Goal: Information Seeking & Learning: Learn about a topic

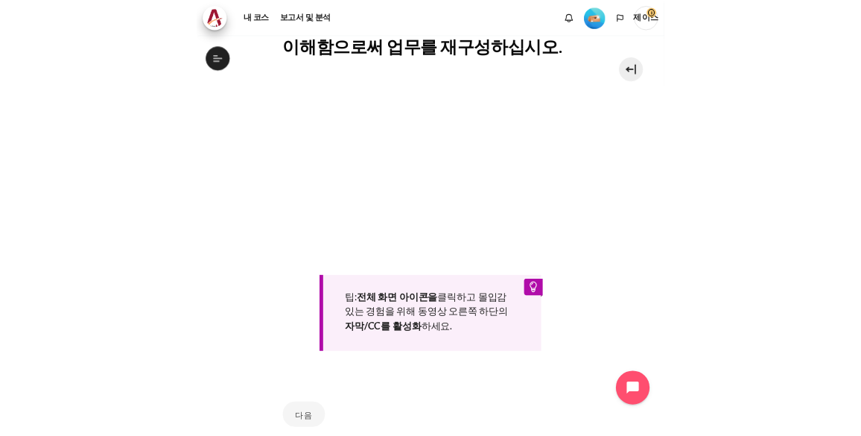
scroll to position [581, 0]
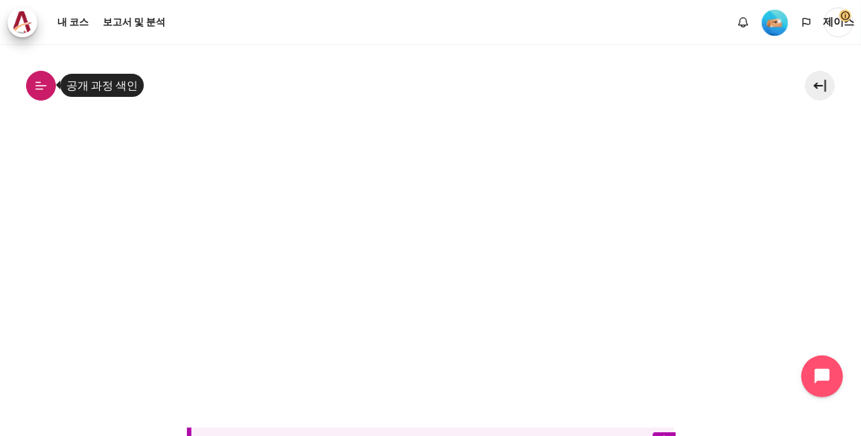
click at [34, 90] on icon at bounding box center [40, 85] width 13 height 13
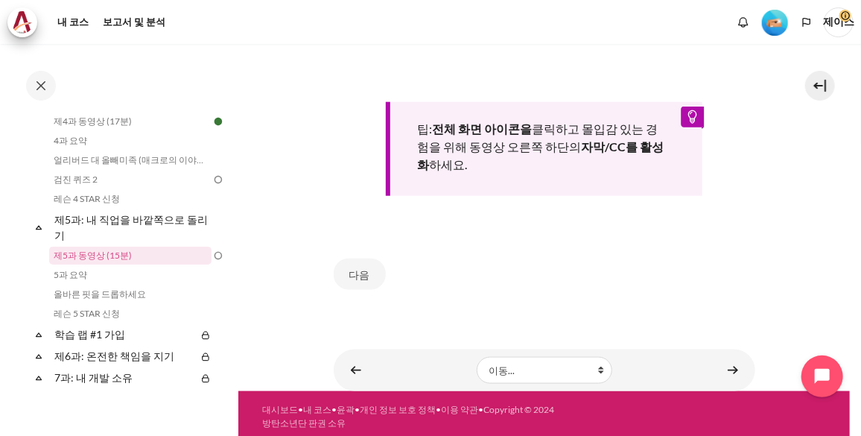
scroll to position [658, 0]
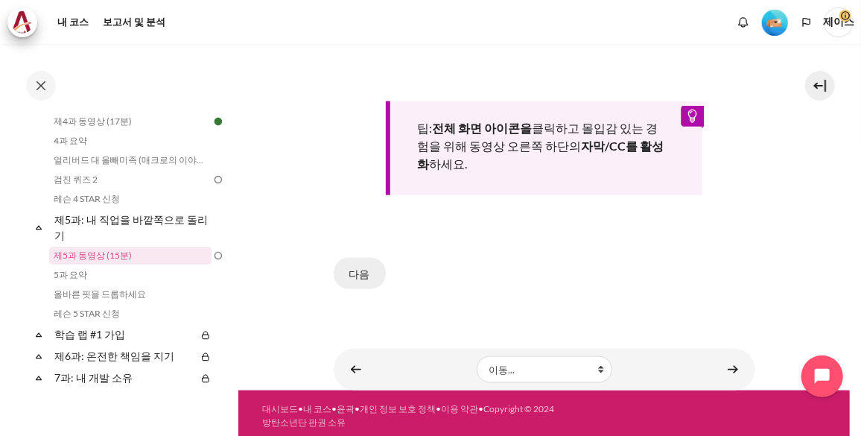
click at [356, 268] on button "다음" at bounding box center [360, 273] width 52 height 31
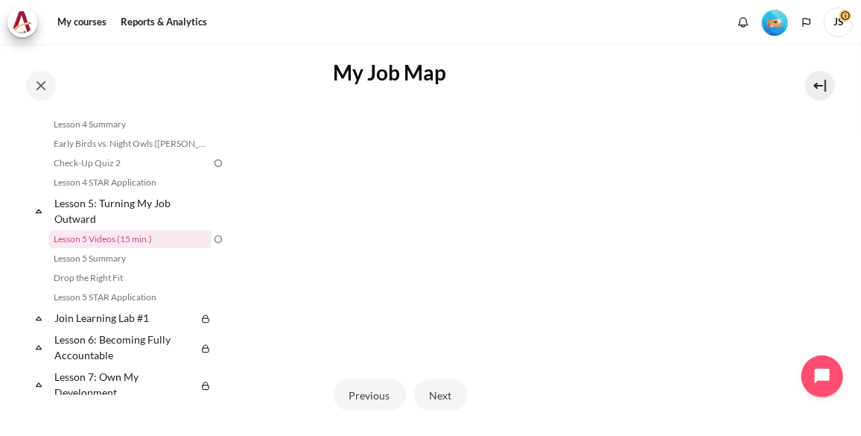
scroll to position [271, 0]
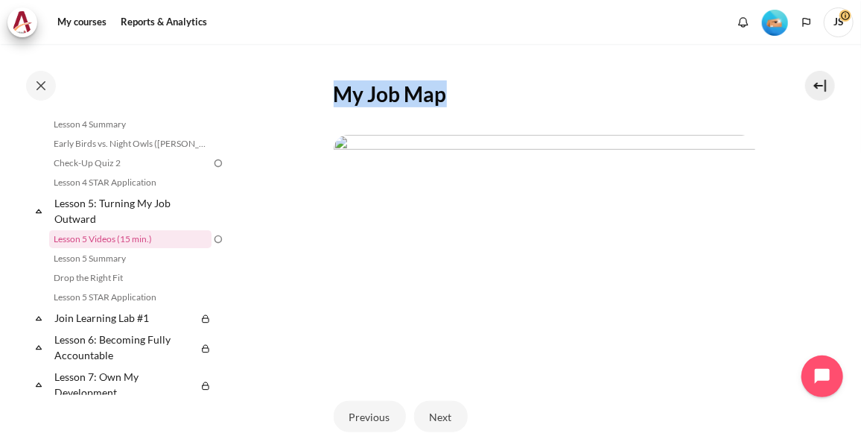
drag, startPoint x: 337, startPoint y: 97, endPoint x: 443, endPoint y: 101, distance: 106.6
click at [443, 101] on h2 "My Job Map" at bounding box center [545, 93] width 422 height 27
copy h2 "My Job Map"
click at [528, 191] on img "Content" at bounding box center [545, 253] width 422 height 237
click at [419, 94] on h2 "My Job Map" at bounding box center [545, 93] width 422 height 27
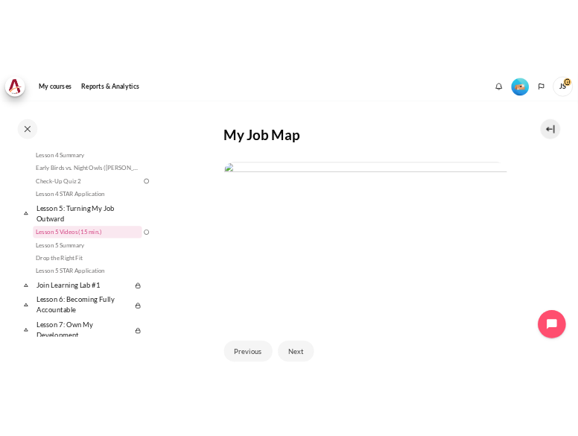
scroll to position [644, 0]
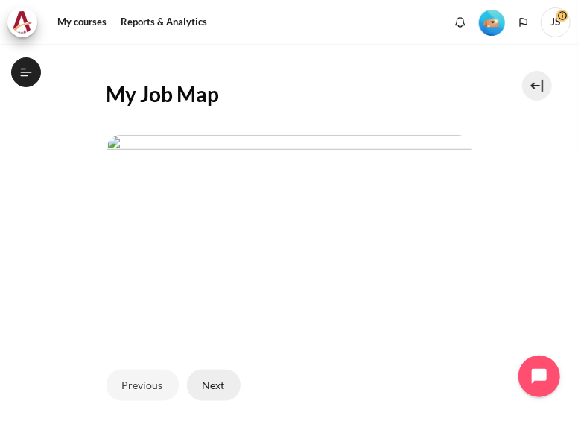
click at [214, 393] on button "Next" at bounding box center [214, 385] width 54 height 31
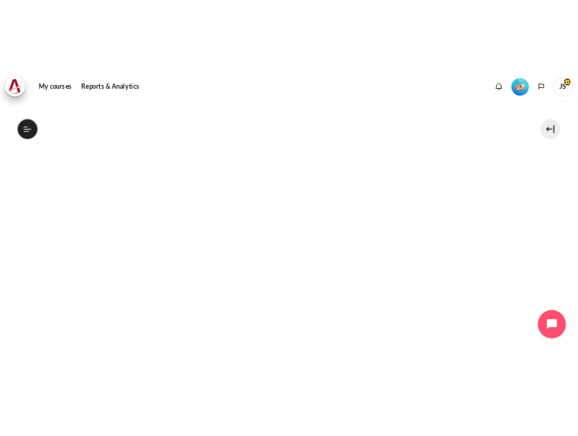
scroll to position [406, 0]
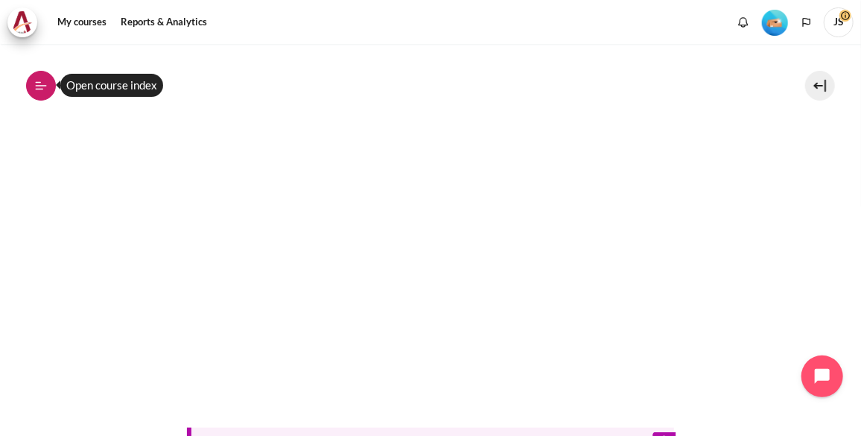
click at [34, 88] on icon at bounding box center [40, 85] width 13 height 13
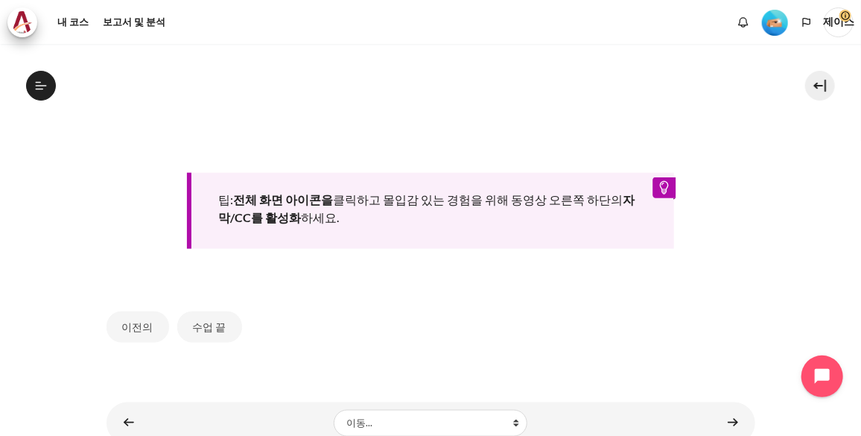
scroll to position [701, 0]
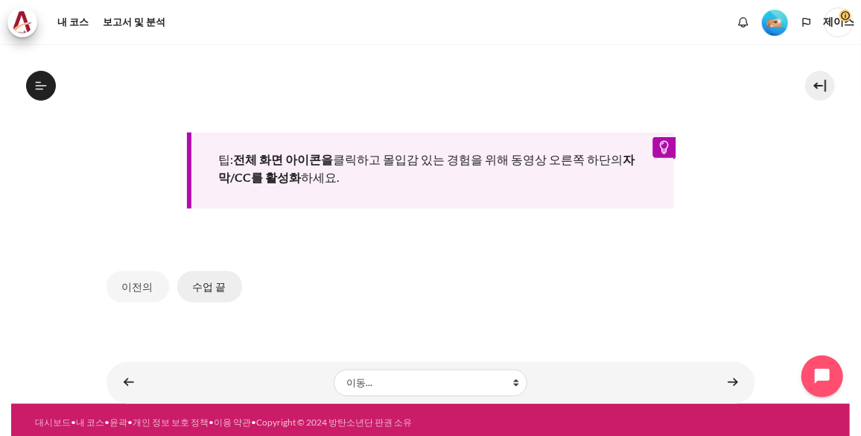
click at [210, 279] on button "수업 끝" at bounding box center [209, 286] width 65 height 31
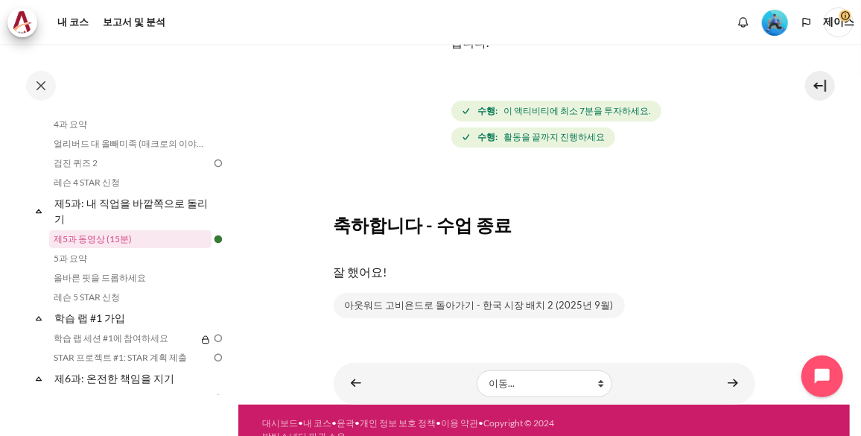
scroll to position [174, 0]
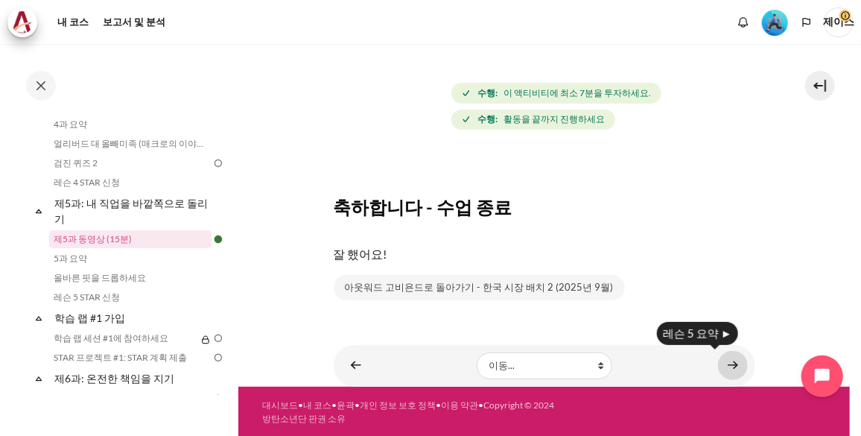
click at [725, 365] on link "콘텐츠" at bounding box center [733, 365] width 30 height 29
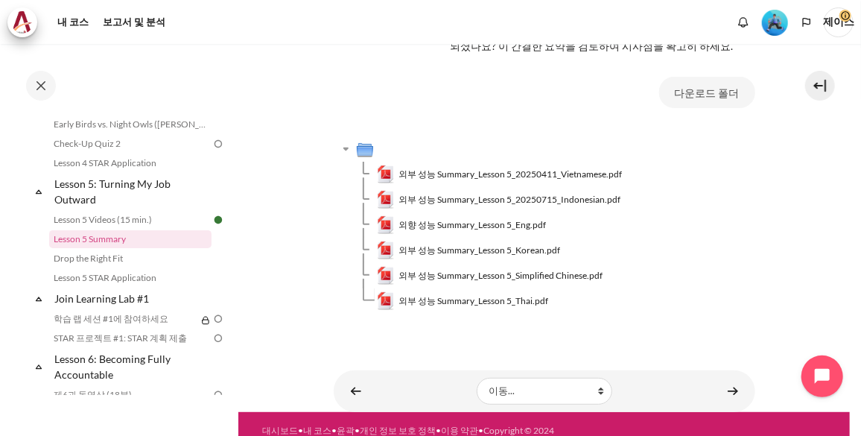
scroll to position [601, 0]
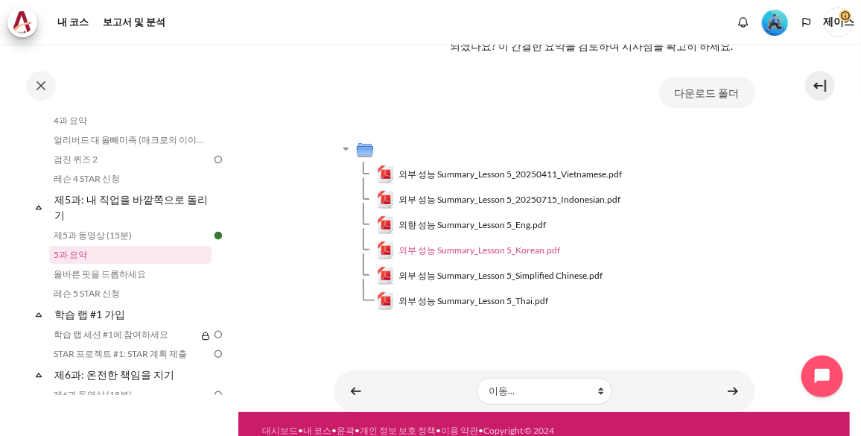
click at [490, 245] on span "외부 성능 Summary_Lesson 5_Korean.pdf" at bounding box center [480, 250] width 162 height 13
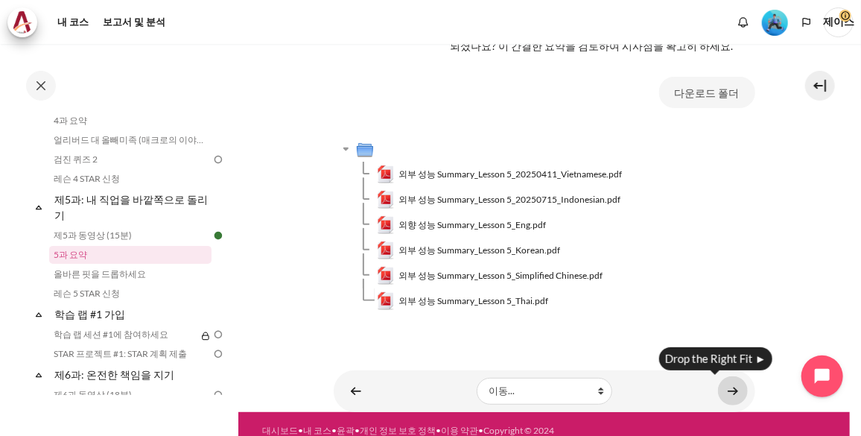
click at [725, 392] on link "콘텐츠" at bounding box center [733, 390] width 30 height 29
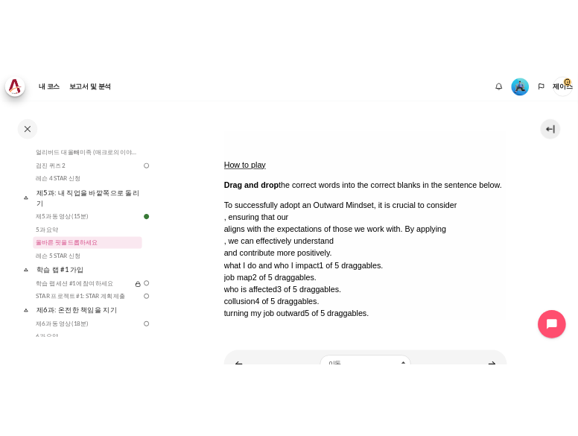
scroll to position [203, 0]
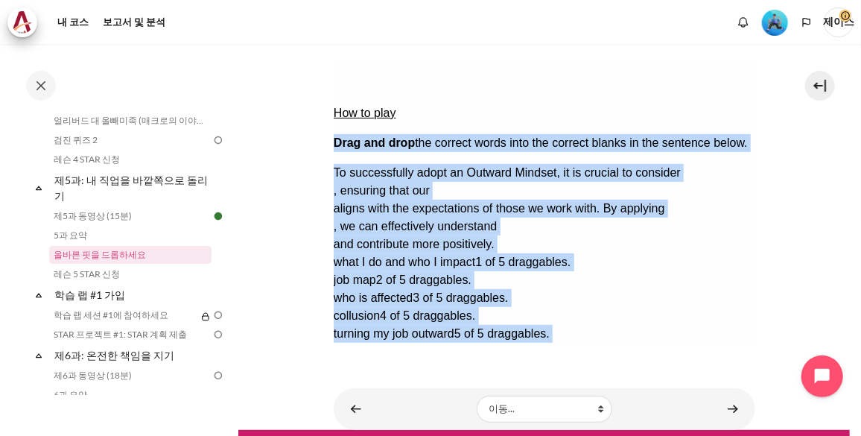
drag, startPoint x: 335, startPoint y: 85, endPoint x: 652, endPoint y: 312, distance: 390.4
click at [652, 312] on div "How to play Drag and drop the correct words into the correct blanks in the sent…" at bounding box center [544, 211] width 422 height 298
copy div "Drag and drop the correct words into the correct blanks in the sentence below. …"
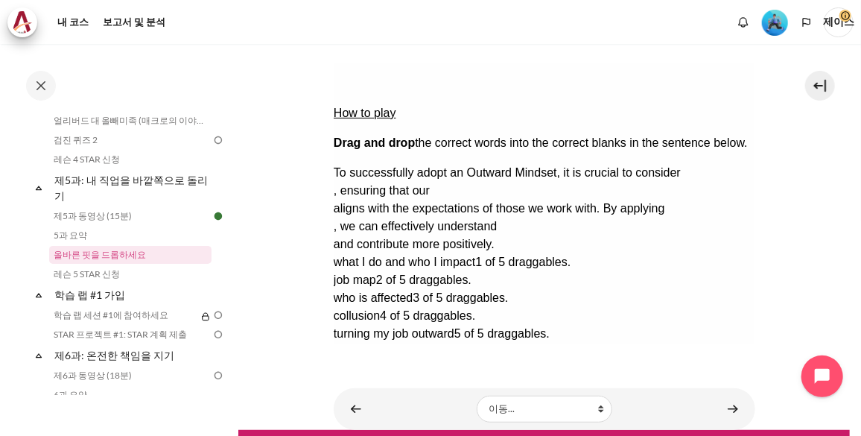
click at [660, 332] on div "How to play Drag and drop the correct words into the correct blanks in the sent…" at bounding box center [544, 211] width 422 height 298
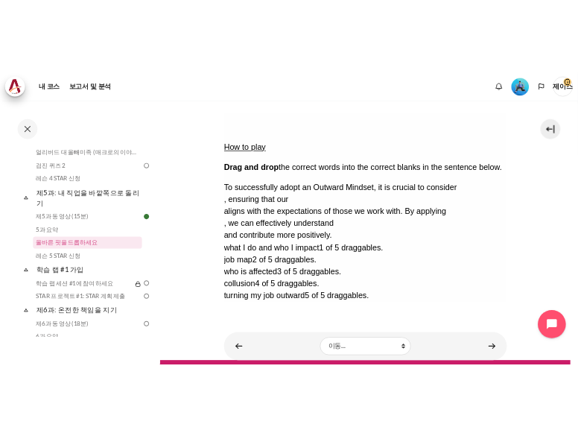
scroll to position [636, 0]
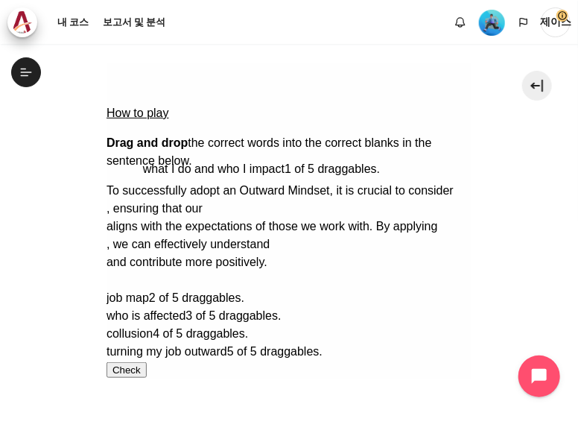
drag, startPoint x: 203, startPoint y: 266, endPoint x: 239, endPoint y: 154, distance: 117.4
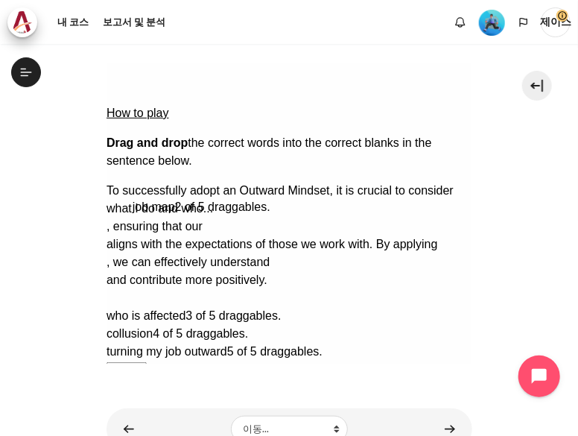
drag, startPoint x: 145, startPoint y: 272, endPoint x: 170, endPoint y: 180, distance: 95.1
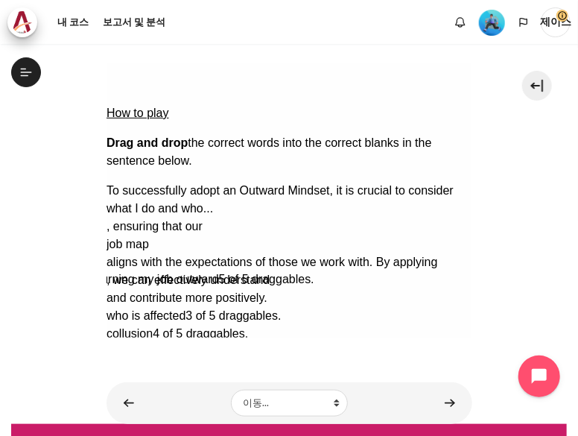
drag, startPoint x: 338, startPoint y: 271, endPoint x: 329, endPoint y: 198, distance: 73.6
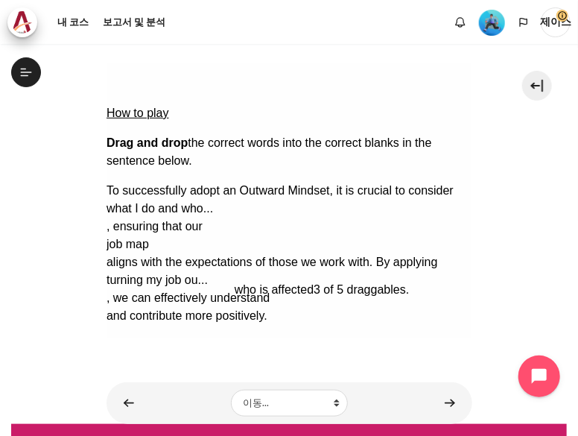
drag, startPoint x: 166, startPoint y: 274, endPoint x: 294, endPoint y: 230, distance: 135.1
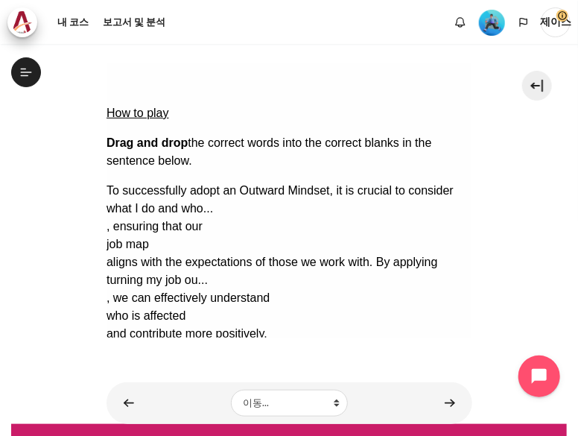
click at [124, 361] on button "Check Check the answers. The responses will be marked as correct, incorrect, or…" at bounding box center [126, 369] width 40 height 16
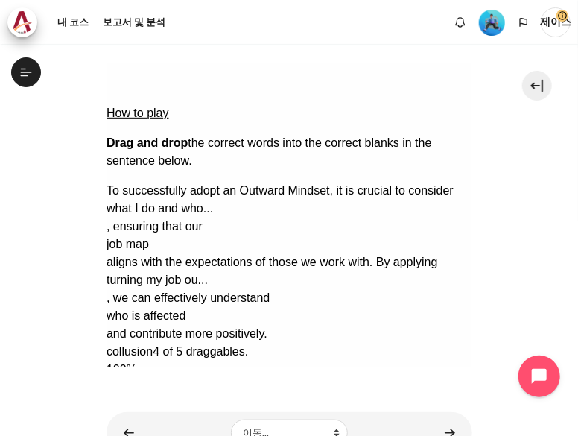
drag, startPoint x: 107, startPoint y: 100, endPoint x: 243, endPoint y: 242, distance: 196.6
click at [243, 242] on div "How to play Drag and drop the correct words into the correct blanks in the sent…" at bounding box center [289, 233] width 366 height 343
drag, startPoint x: 243, startPoint y: 242, endPoint x: 247, endPoint y: 250, distance: 8.3
click at [247, 250] on div "To successfully adopt an Outward Mindset, it is crucial to consider what I do a…" at bounding box center [289, 261] width 366 height 161
copy div "n the sentence below. To successfully adopt an Outward Mindset, it is crucial t…"
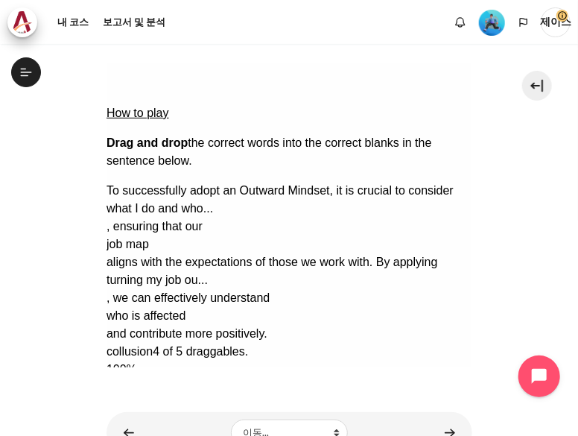
scroll to position [269, 0]
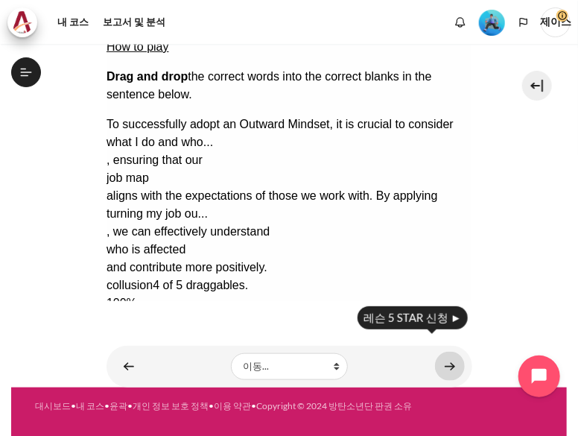
click at [449, 363] on link "콘텐츠" at bounding box center [450, 366] width 30 height 29
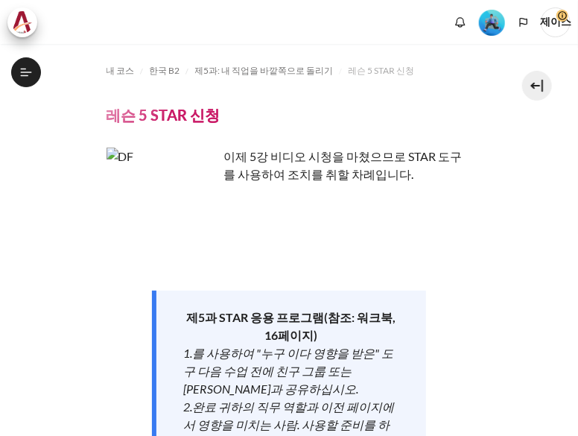
scroll to position [203, 0]
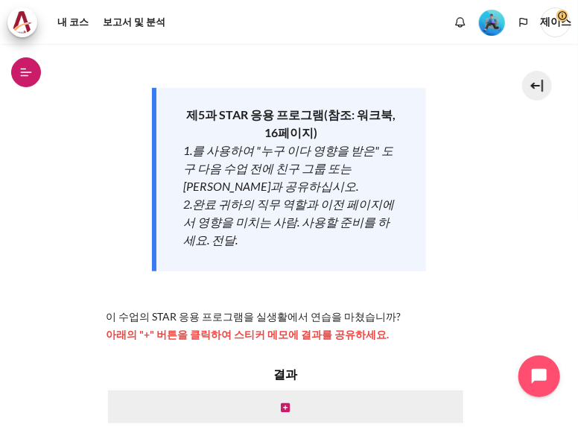
click at [24, 77] on icon at bounding box center [25, 72] width 13 height 13
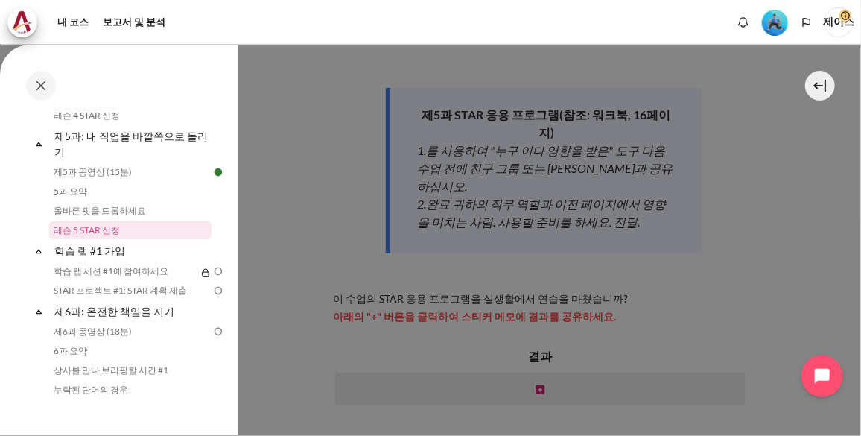
scroll to position [648, 0]
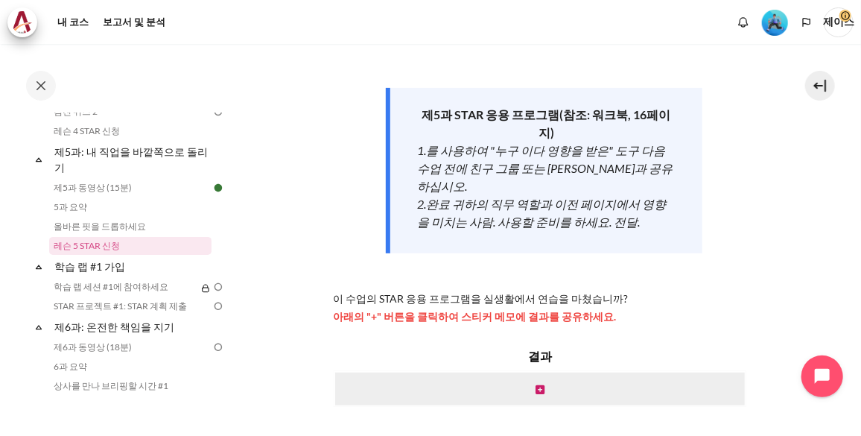
click at [313, 180] on section "내 코스 한국 B2 제5과: 내 직업을 바깥쪽으로 돌리기 레슨 5 STAR 신청 레슨 5 STAR 신청 ( )" at bounding box center [544, 166] width 612 height 651
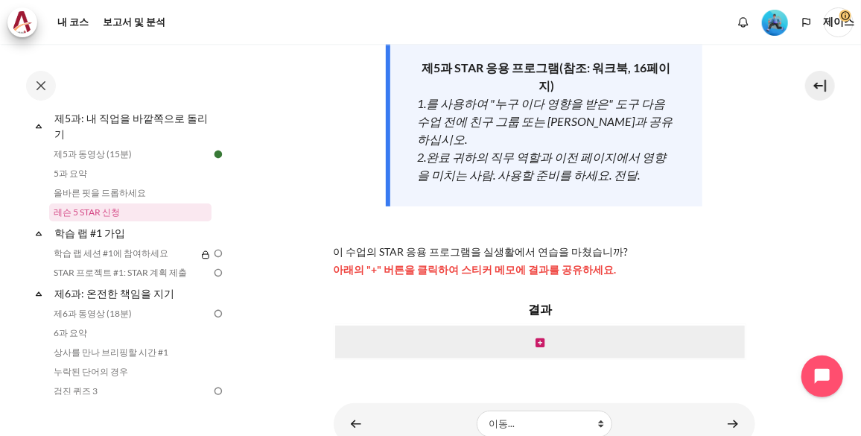
scroll to position [271, 0]
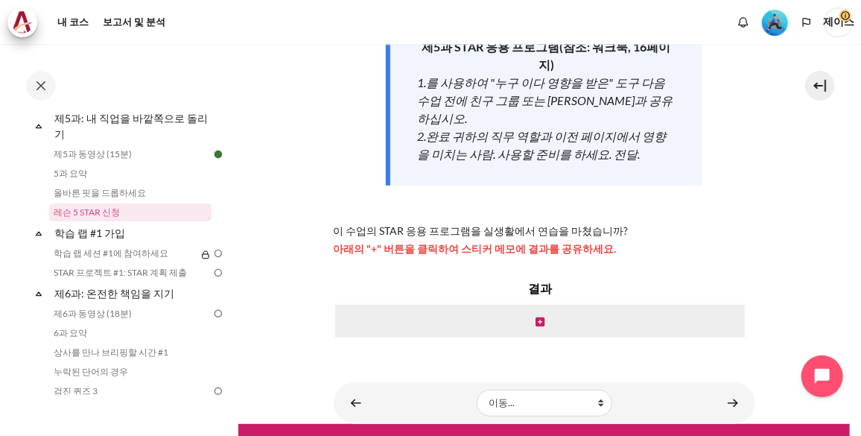
drag, startPoint x: 730, startPoint y: 364, endPoint x: 803, endPoint y: 170, distance: 208.0
click at [578, 170] on section "내 코스 한국 B2 제5과: 내 직업을 바깥쪽으로 돌리기 레슨 5 STAR 신청 레슨 5 STAR 신청 ( )" at bounding box center [544, 98] width 612 height 651
drag, startPoint x: 727, startPoint y: 364, endPoint x: 730, endPoint y: 158, distance: 206.5
click at [578, 158] on div "이제 5강 비디오 시청을 마쳤으므로 STAR 도구를 사용하여 조치를 취할 차례입니다. 제5과 STAR 응용 프로그램 ( 참조: 워크북, 16페…" at bounding box center [545, 67] width 422 height 380
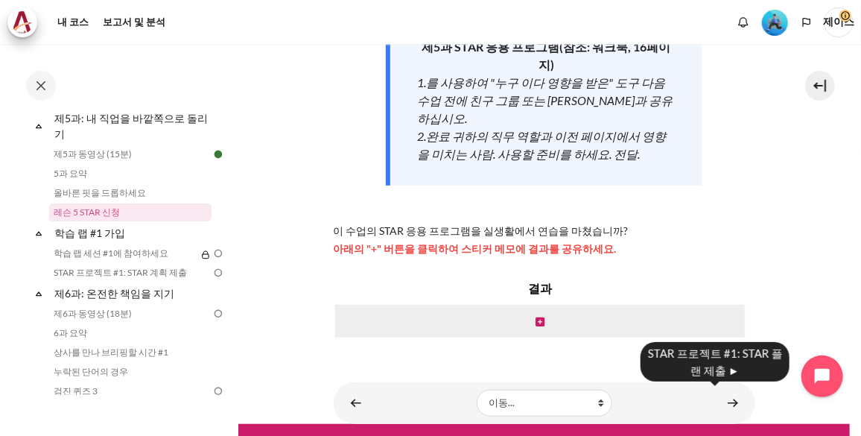
click at [578, 370] on body "주요 콘텐츠로 건너뛰기 공개 과정 색인 완료 36% 9 / 25 Expand" at bounding box center [430, 218] width 861 height 436
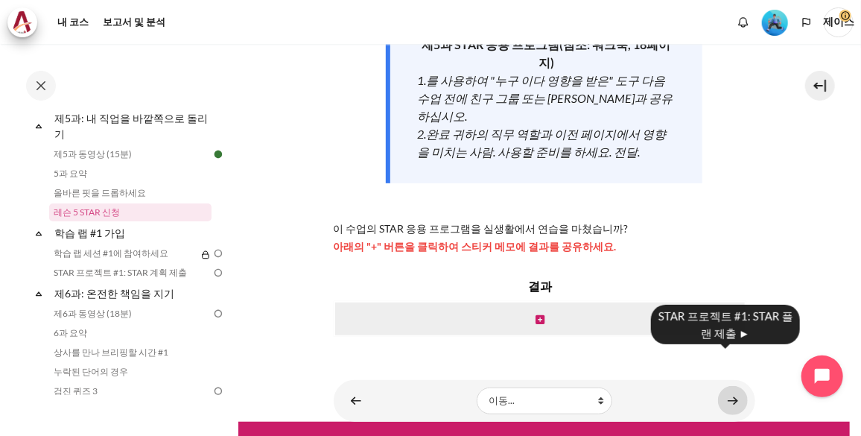
click at [578, 386] on link "콘텐츠" at bounding box center [733, 400] width 30 height 29
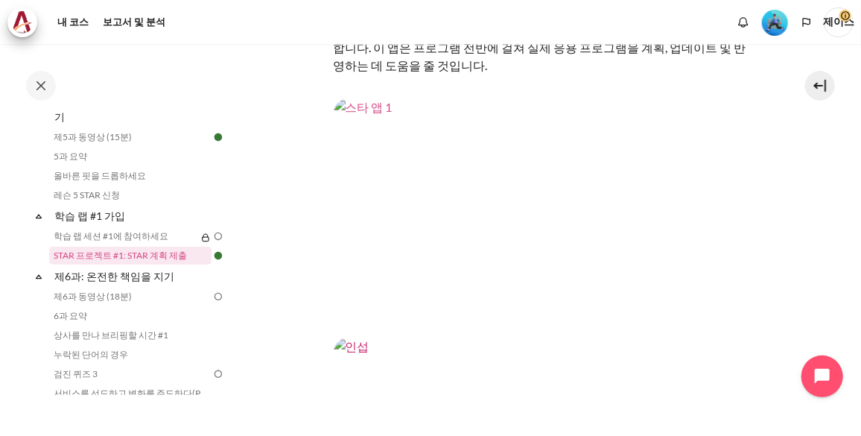
scroll to position [235, 0]
click at [637, 163] on img "콘텐츠" at bounding box center [545, 217] width 422 height 237
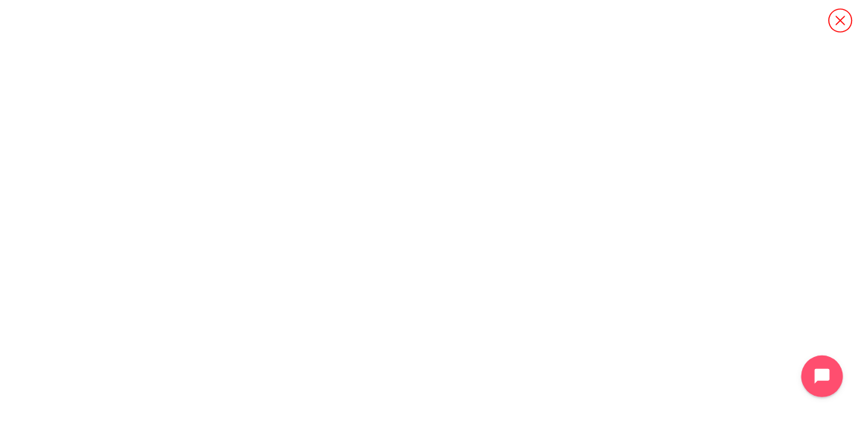
scroll to position [851, 0]
click at [847, 25] on icon "콘텐츠" at bounding box center [841, 20] width 26 height 26
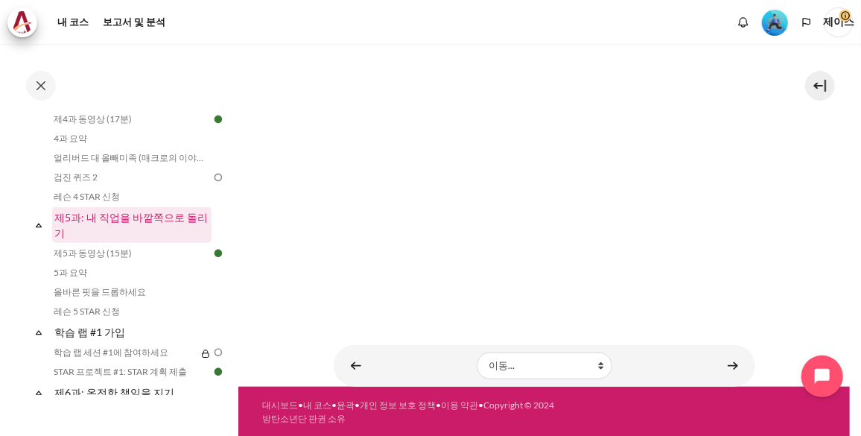
scroll to position [648, 0]
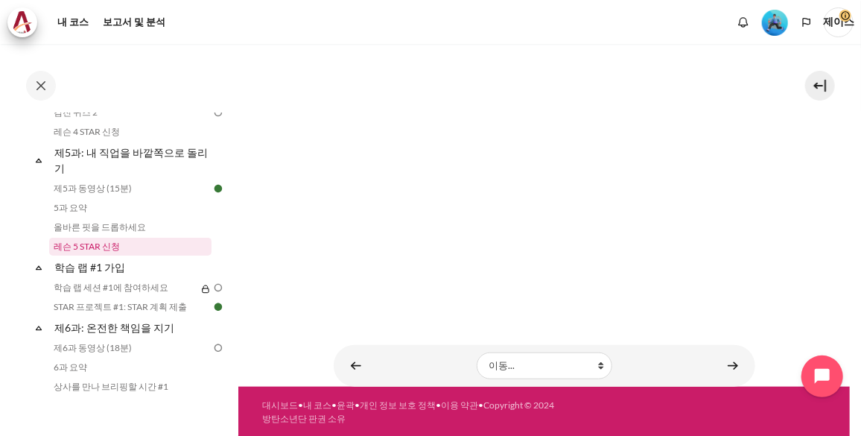
click at [136, 247] on link "레슨 5 STAR 신청" at bounding box center [130, 247] width 162 height 18
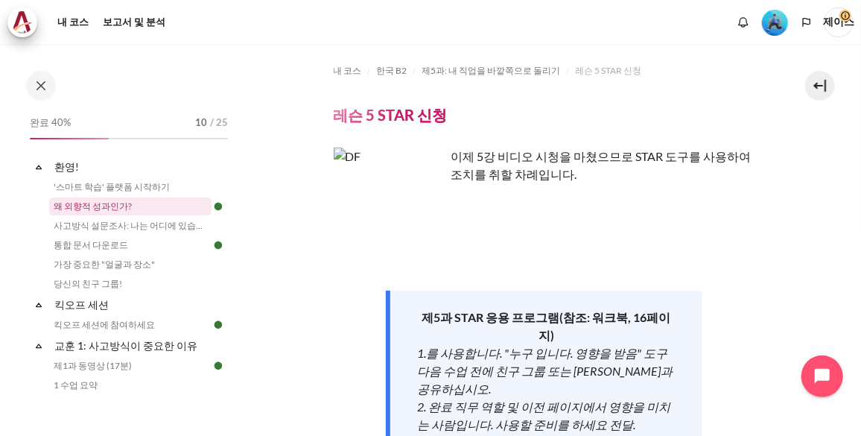
click at [105, 205] on link "왜 외향적 성과인가?" at bounding box center [130, 206] width 162 height 18
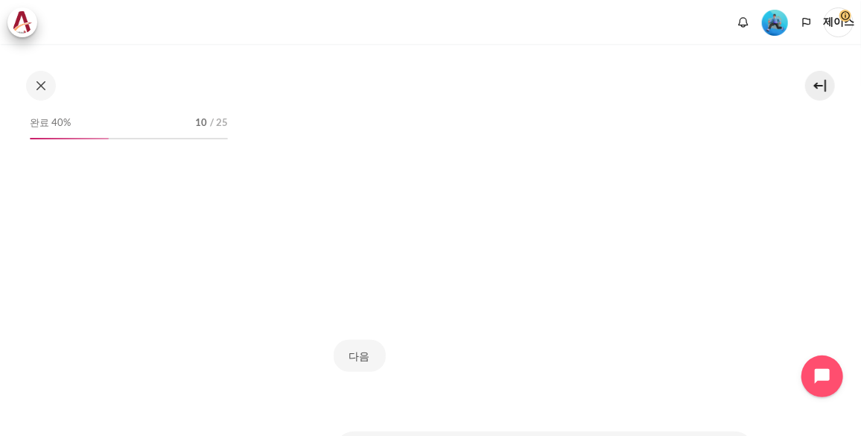
scroll to position [338, 0]
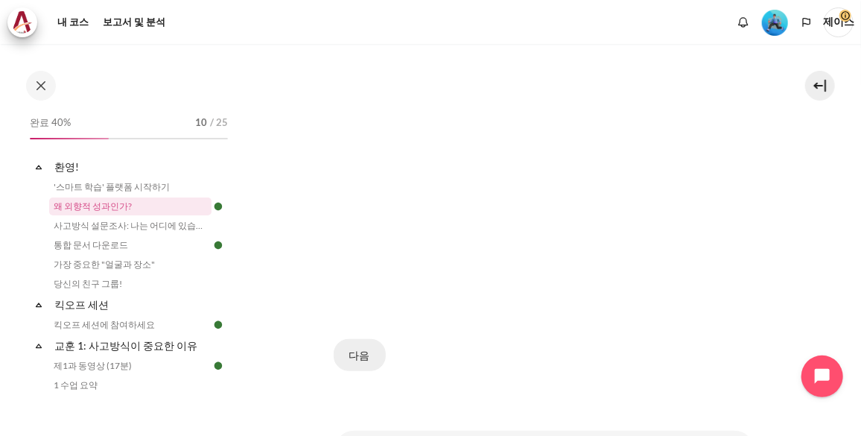
click at [355, 340] on button "다음" at bounding box center [360, 354] width 52 height 31
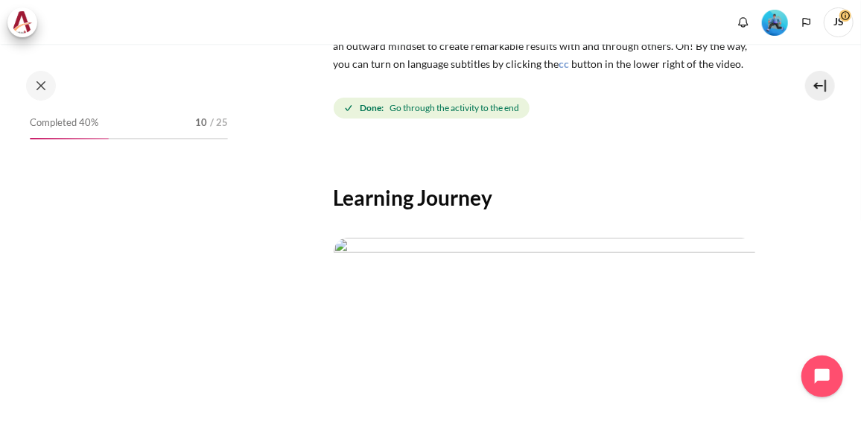
scroll to position [449, 0]
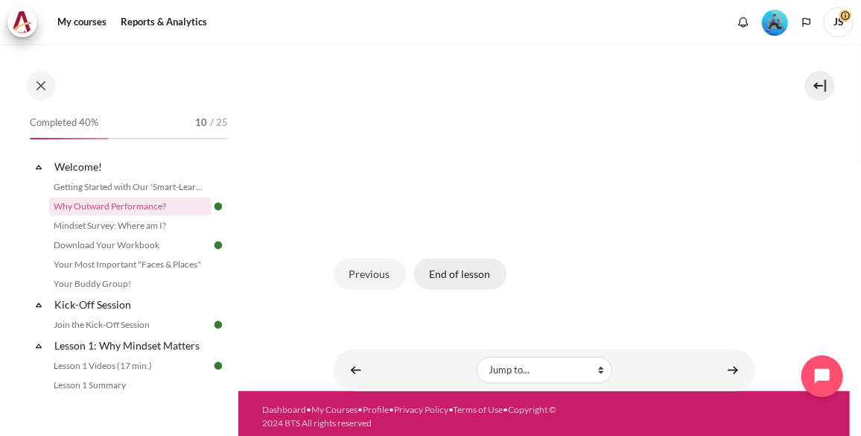
click at [488, 276] on button "End of lesson" at bounding box center [460, 274] width 92 height 31
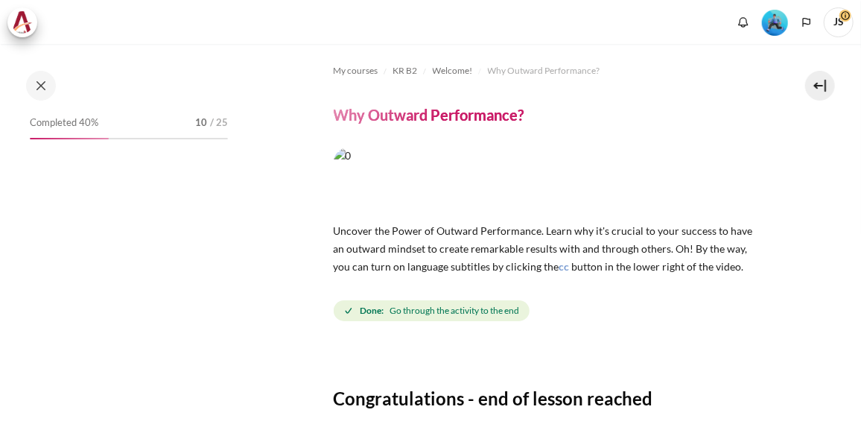
scroll to position [191, 0]
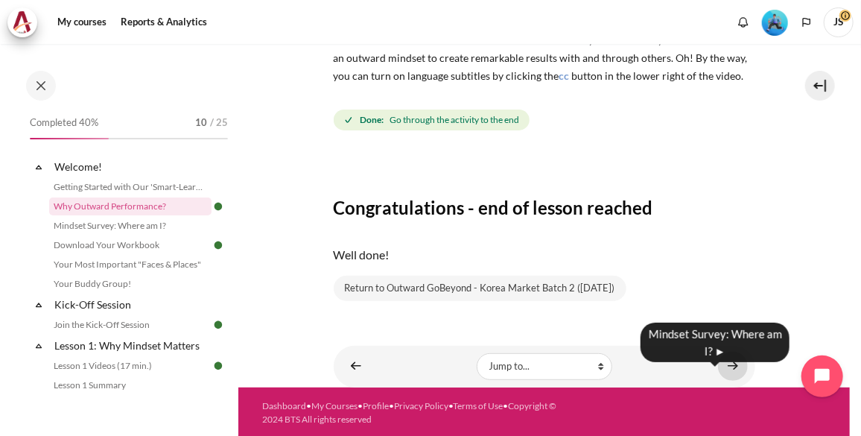
click at [724, 371] on link "Content" at bounding box center [733, 366] width 30 height 29
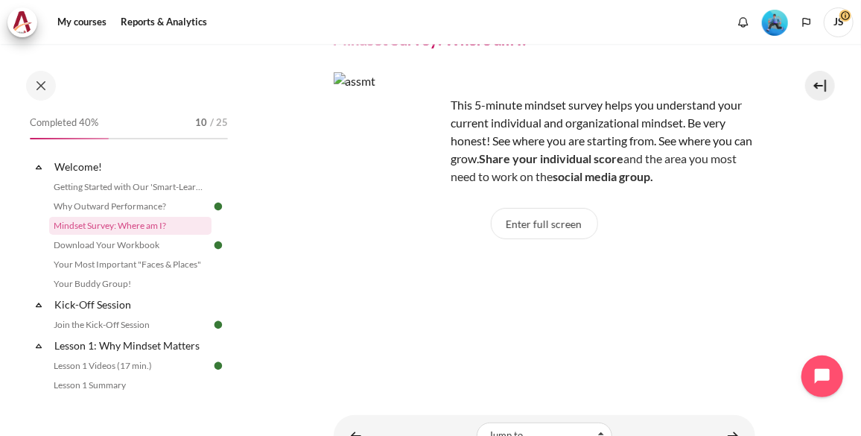
scroll to position [146, 0]
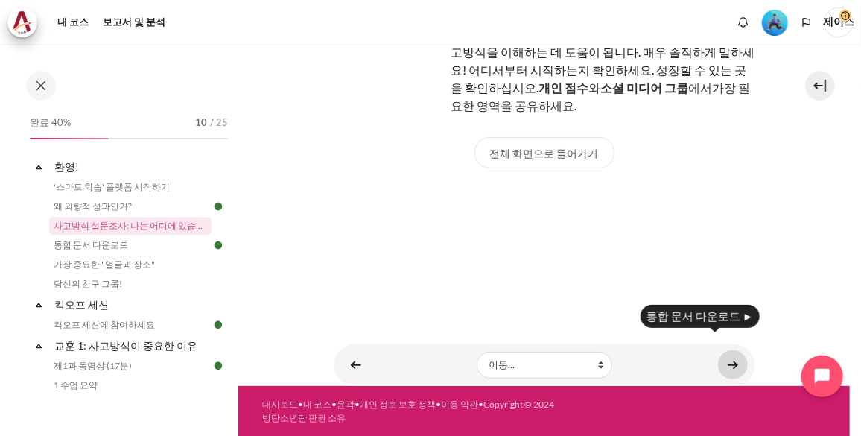
click at [727, 358] on div "My courses KR B2 Welcome! Mindset Survey: Where am I? Mindset Survey: Where am …" at bounding box center [545, 142] width 422 height 488
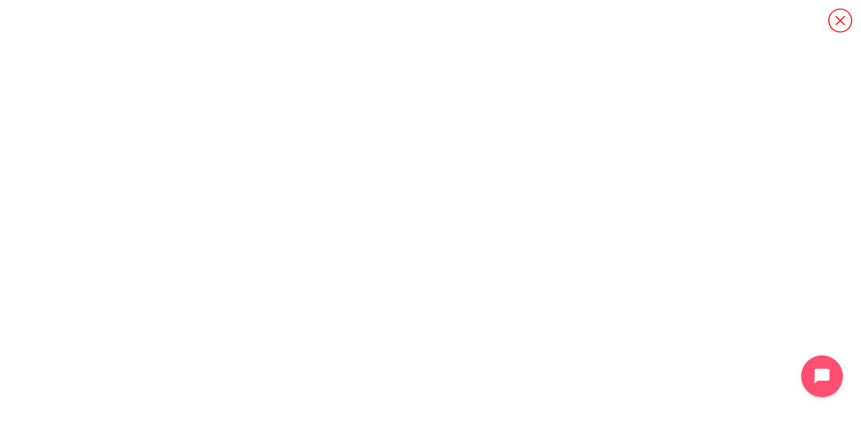
click at [844, 25] on icon "콘텐츠" at bounding box center [841, 20] width 26 height 26
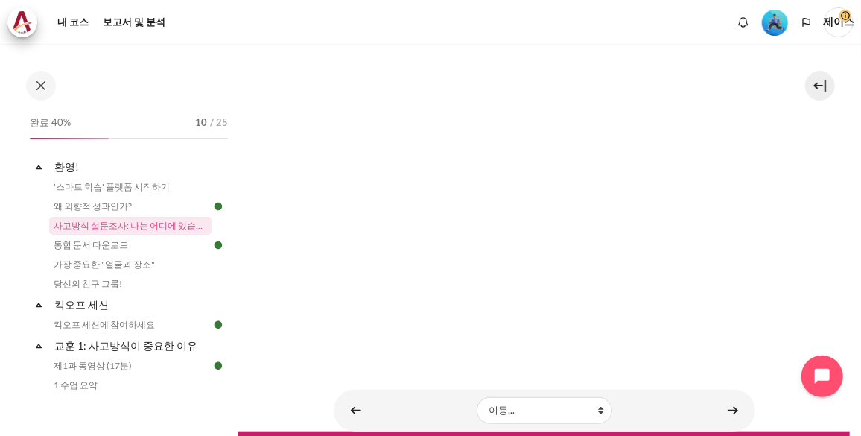
scroll to position [407, 0]
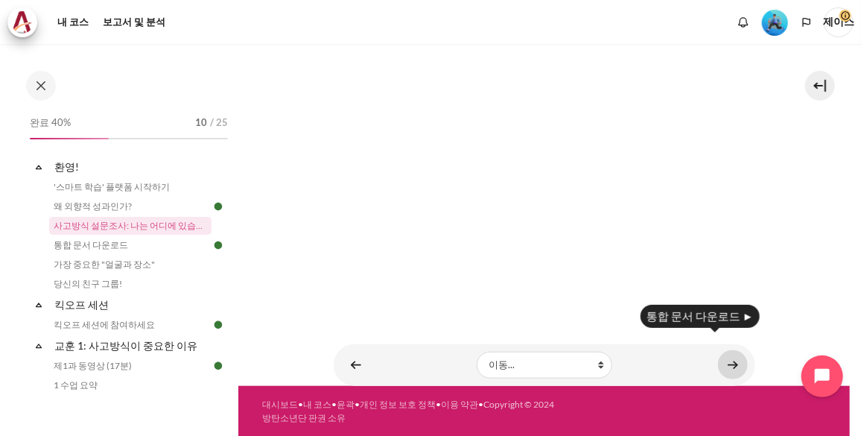
click at [722, 364] on link "콘텐츠" at bounding box center [733, 364] width 30 height 29
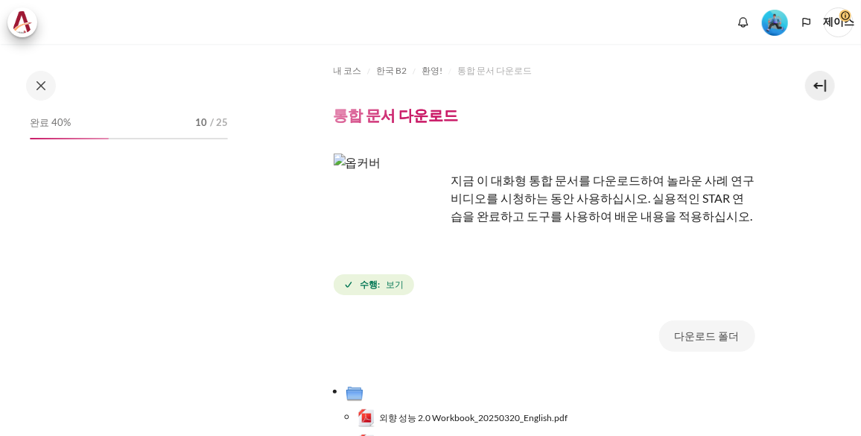
scroll to position [253, 0]
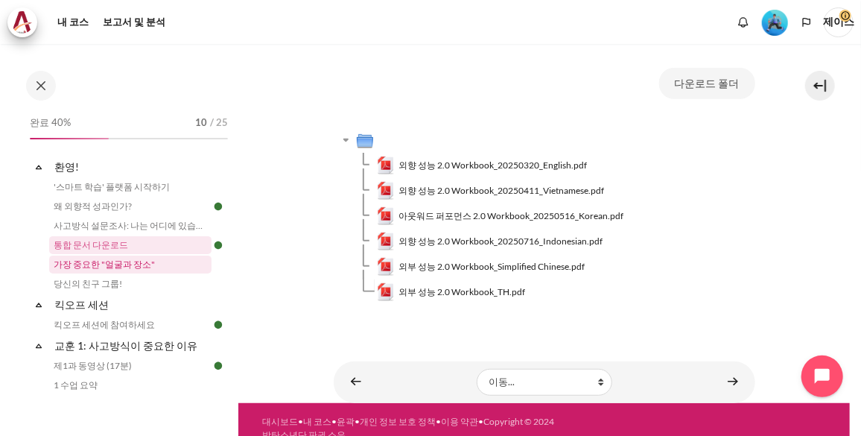
click at [143, 269] on link "가장 중요한 "얼굴과 장소"" at bounding box center [130, 265] width 162 height 18
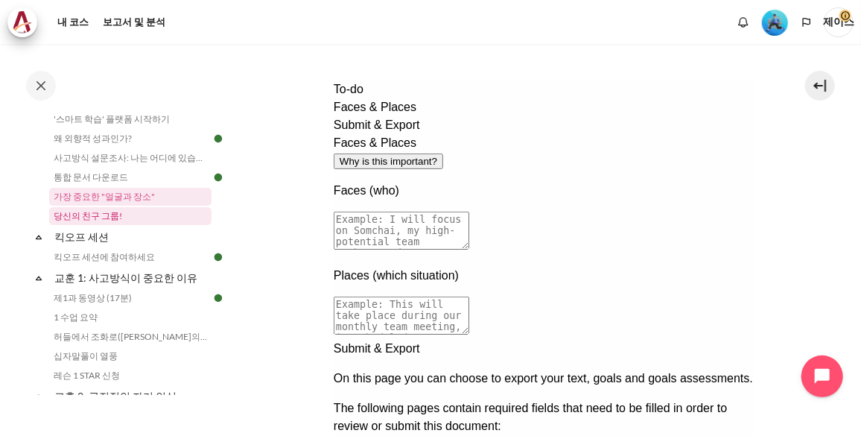
scroll to position [145, 0]
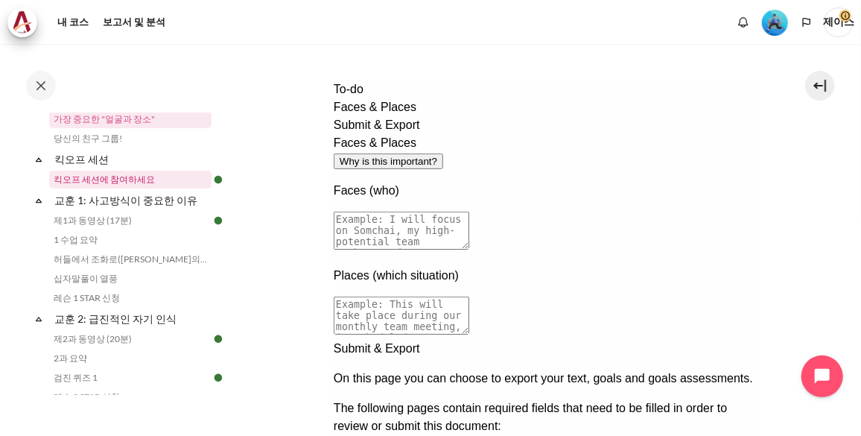
click at [107, 180] on link "킥오프 세션에 참여하세요" at bounding box center [130, 180] width 162 height 18
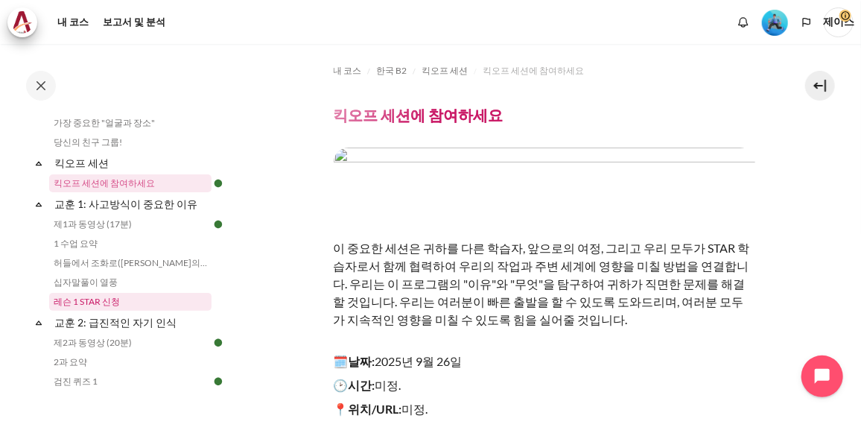
scroll to position [139, 0]
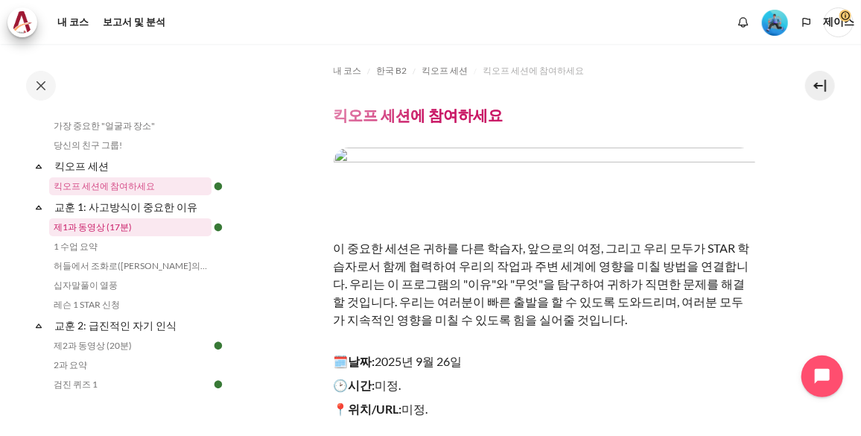
click at [96, 227] on link "제1과 동영상 (17분)" at bounding box center [130, 227] width 162 height 18
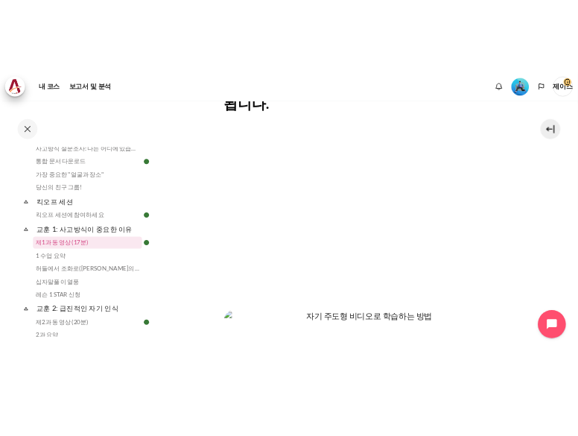
scroll to position [406, 0]
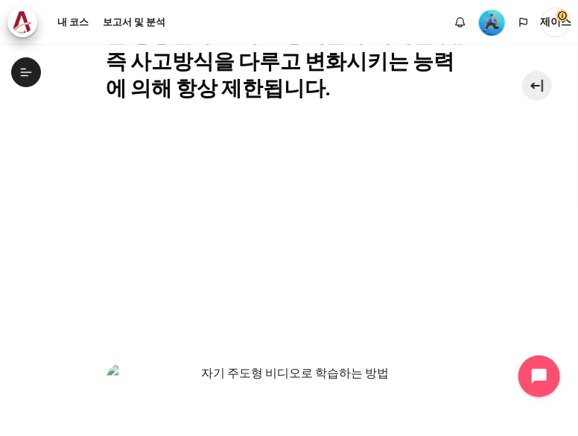
click at [525, 208] on section "내 코스 한국 B2 교훈 1: 사고방식이 중요한 이유 제1과 동영상 (17분) 제1과 동영상 (17분) 완료 요건" at bounding box center [289, 145] width 556 height 1014
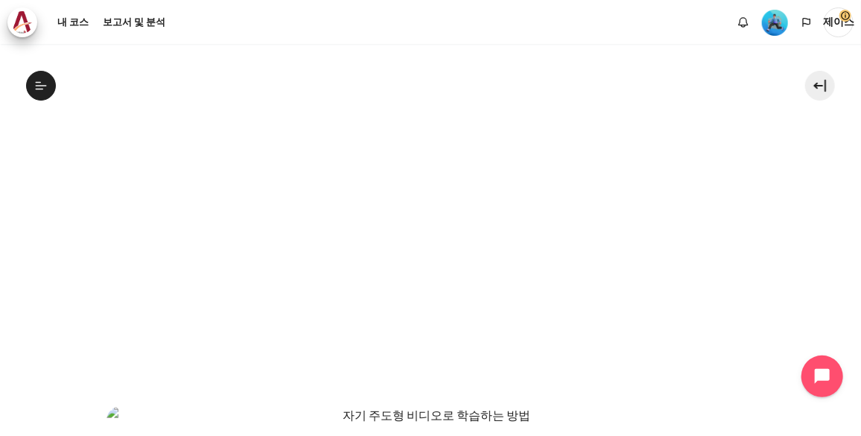
click at [811, 219] on section "내 코스 한국 B2 교훈 1: 사고방식이 중요한 이유 제1과 동영상 (17분) 제1과 동영상 (17분) 완료 요건" at bounding box center [430, 212] width 839 height 1149
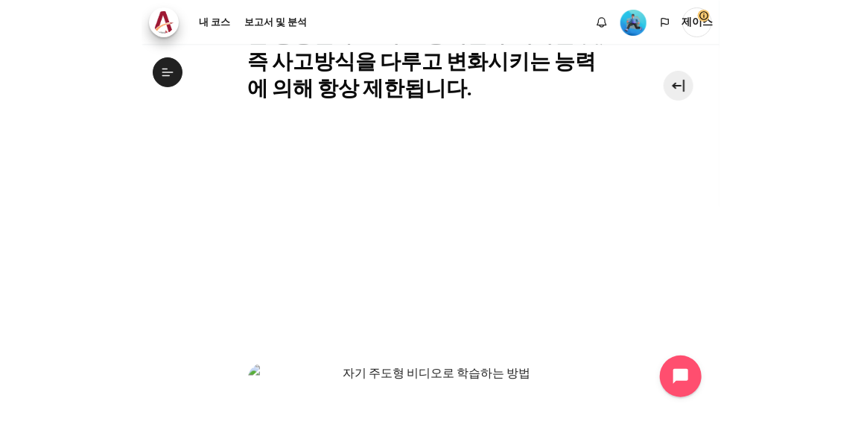
scroll to position [474, 0]
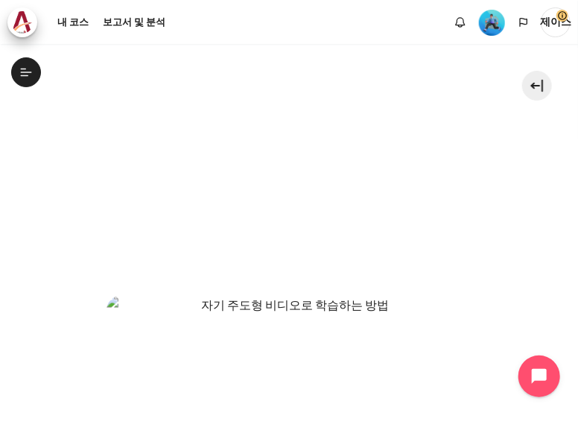
click at [49, 222] on section "내 코스 한국 B2 교훈 1: 사고방식이 중요한 이유 제1과 동영상 (17분) 제1과 동영상 (17분) 완료 요건" at bounding box center [289, 77] width 556 height 1014
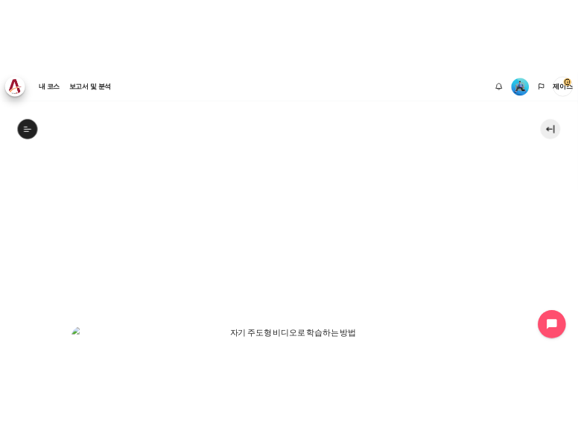
scroll to position [456, 0]
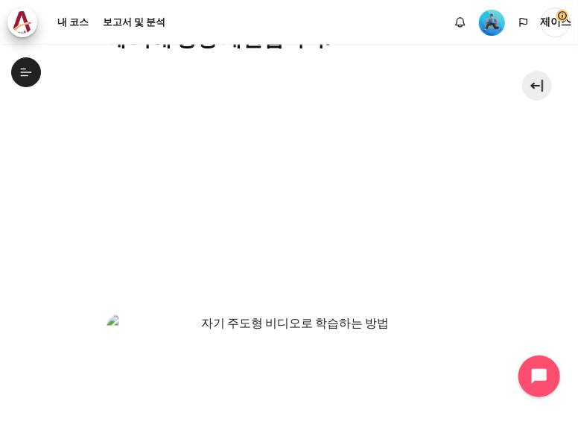
click at [28, 75] on icon at bounding box center [25, 72] width 13 height 13
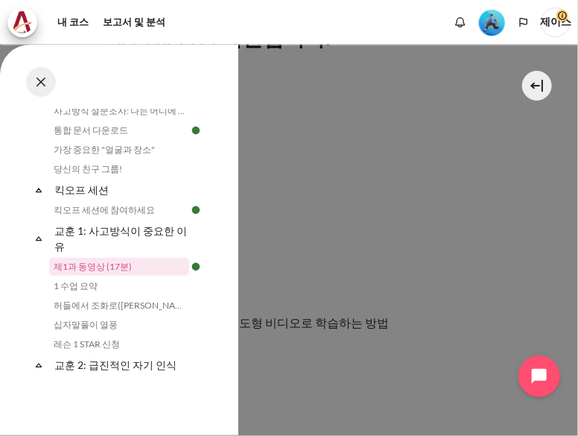
click at [37, 78] on button at bounding box center [41, 82] width 30 height 30
